Goal: Task Accomplishment & Management: Use online tool/utility

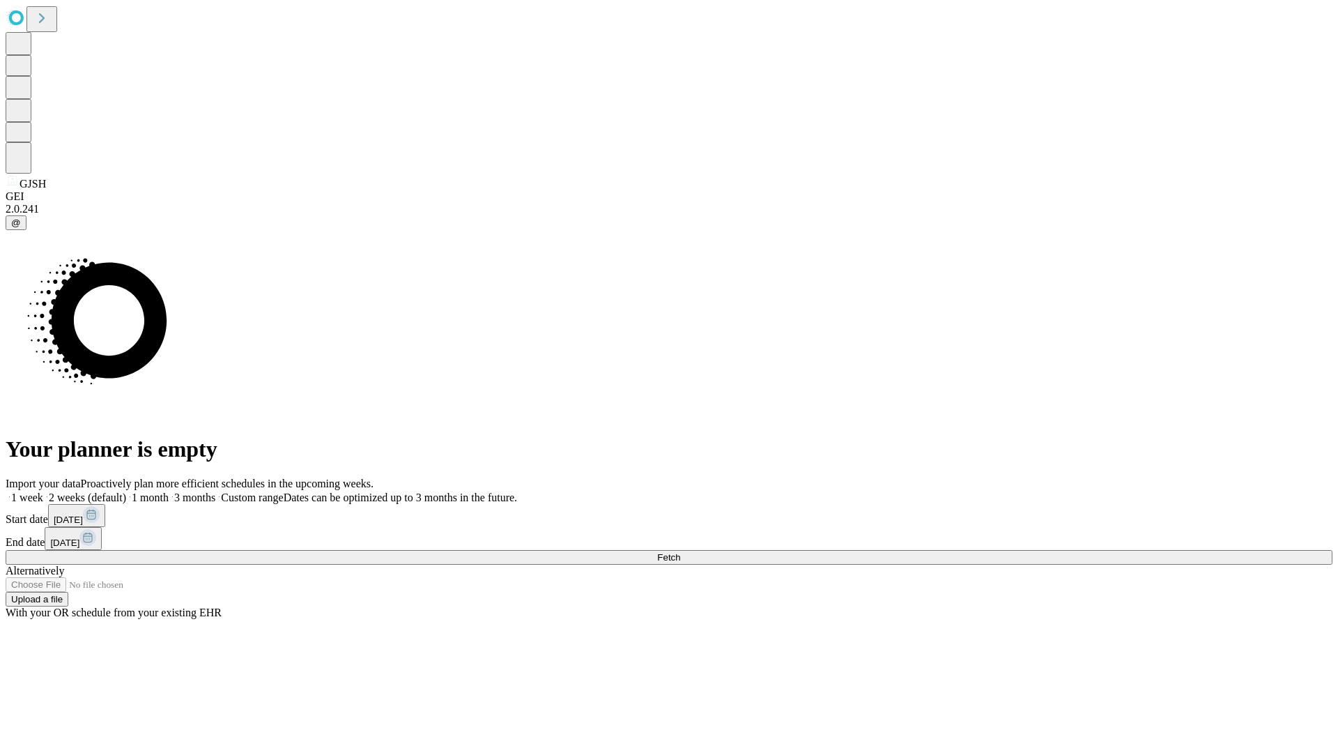
click at [680, 552] on span "Fetch" at bounding box center [668, 557] width 23 height 10
